Goal: Task Accomplishment & Management: Complete application form

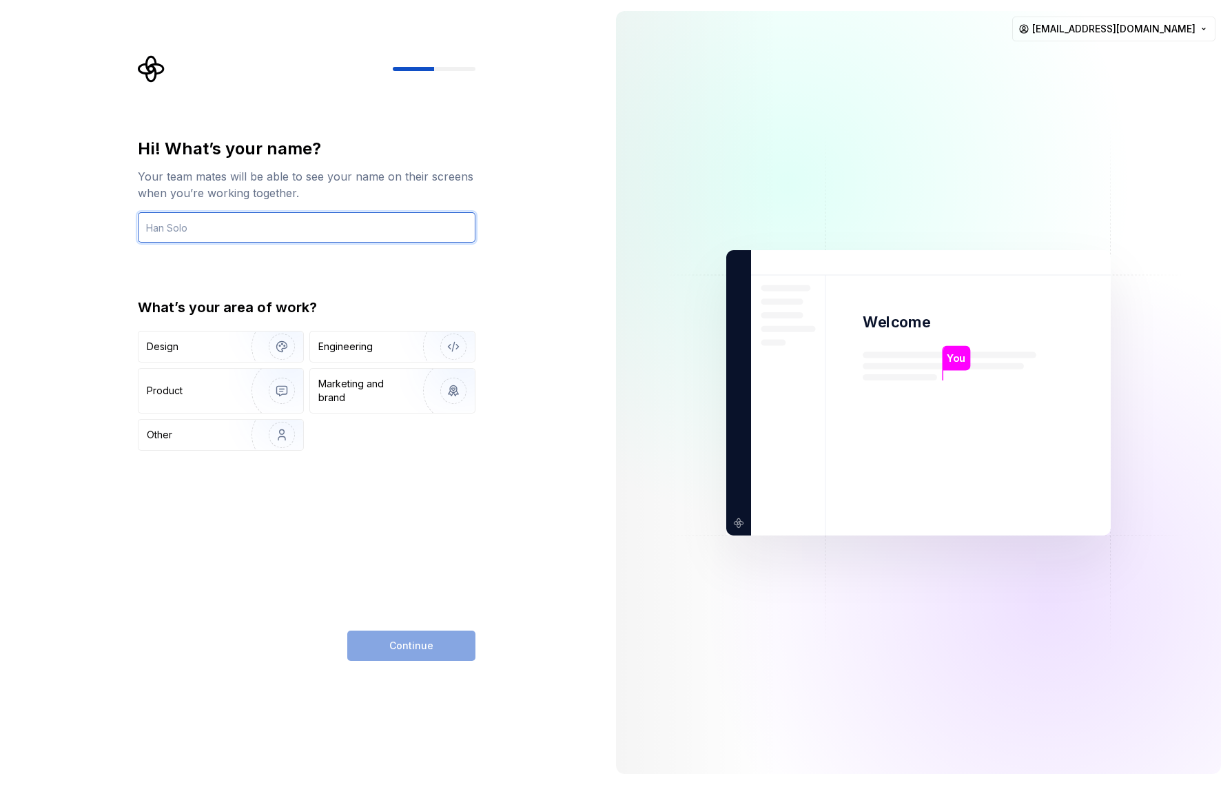
click at [265, 230] on input "text" at bounding box center [307, 227] width 338 height 30
type input "Fran Suárez"
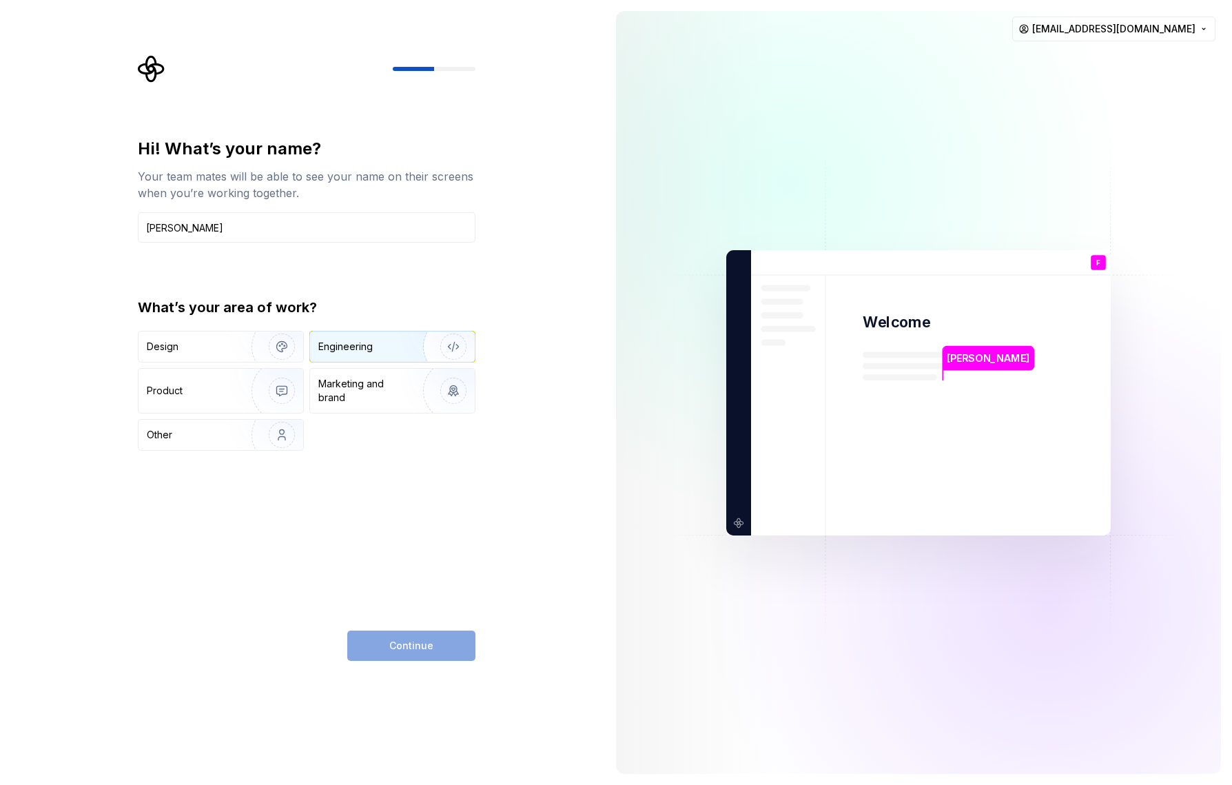
click at [375, 348] on div "Engineering" at bounding box center [373, 347] width 110 height 14
click at [391, 644] on span "Continue" at bounding box center [411, 646] width 44 height 14
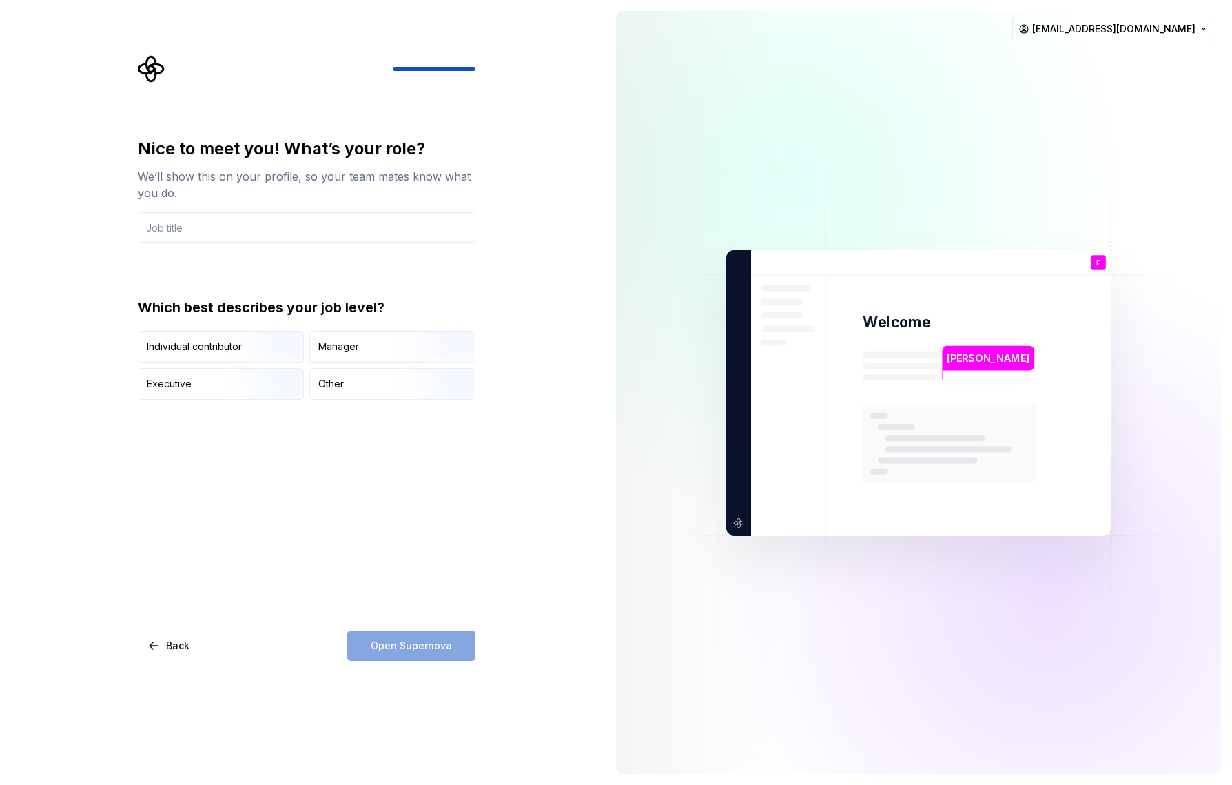
click at [575, 648] on div "Nice to meet you! What’s your role? We’ll show this on your profile, so your te…" at bounding box center [302, 392] width 605 height 785
click at [974, 600] on img at bounding box center [918, 392] width 558 height 651
click at [1038, 731] on div at bounding box center [1048, 601] width 689 height 689
click at [818, 656] on img at bounding box center [918, 392] width 558 height 651
